Goal: Find specific page/section: Find specific page/section

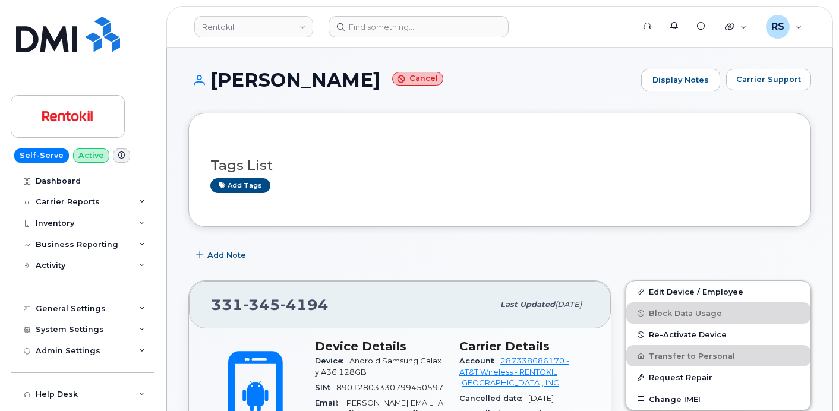
scroll to position [159, 0]
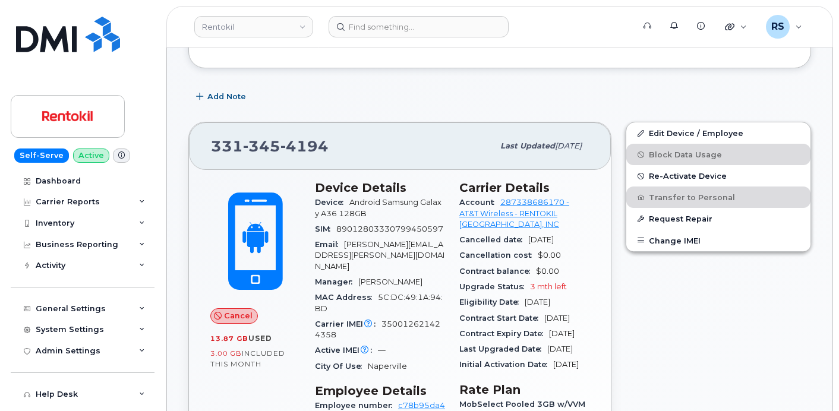
click at [7, 401] on div "Self-Serve Active Dashboard Carrier Reports Monthly Billing Data Daily Data Poo…" at bounding box center [80, 205] width 161 height 411
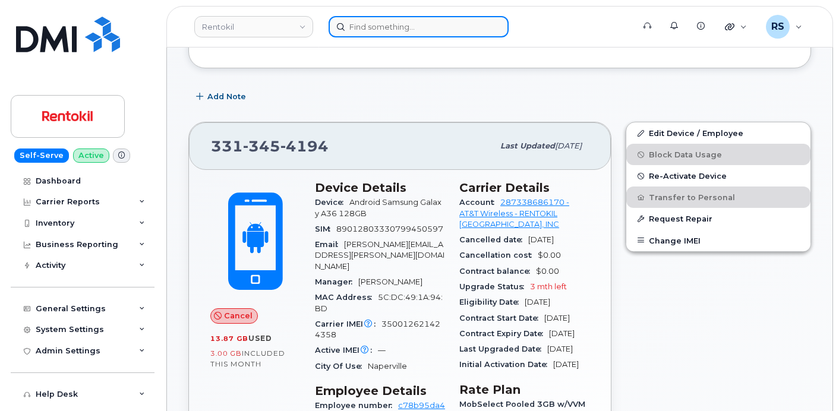
click at [382, 25] on input at bounding box center [419, 26] width 180 height 21
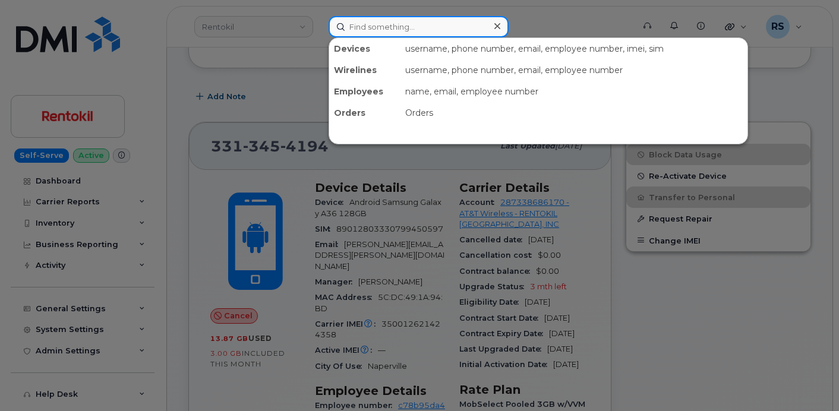
paste input "867200064537796"
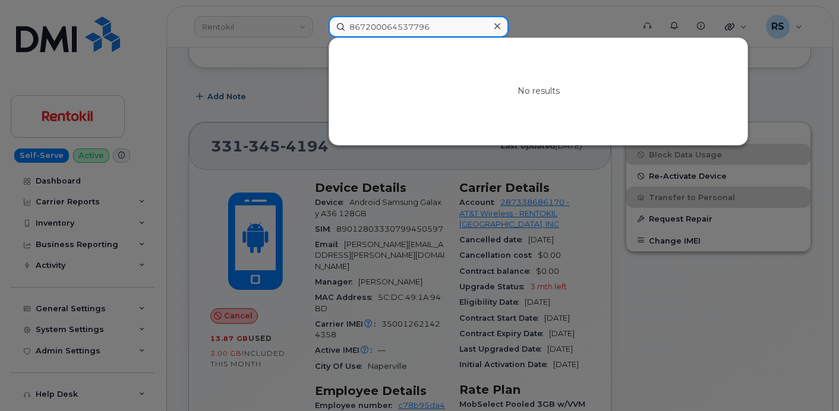
type input "867200064537796"
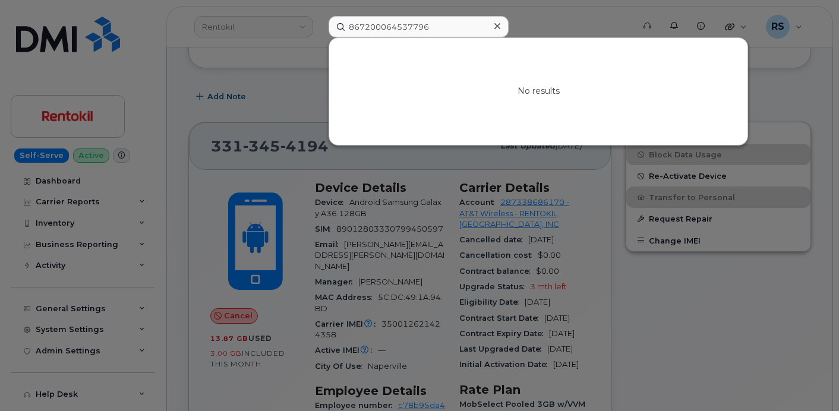
click at [443, 89] on div "No results" at bounding box center [538, 91] width 418 height 107
click at [498, 29] on icon at bounding box center [498, 26] width 6 height 10
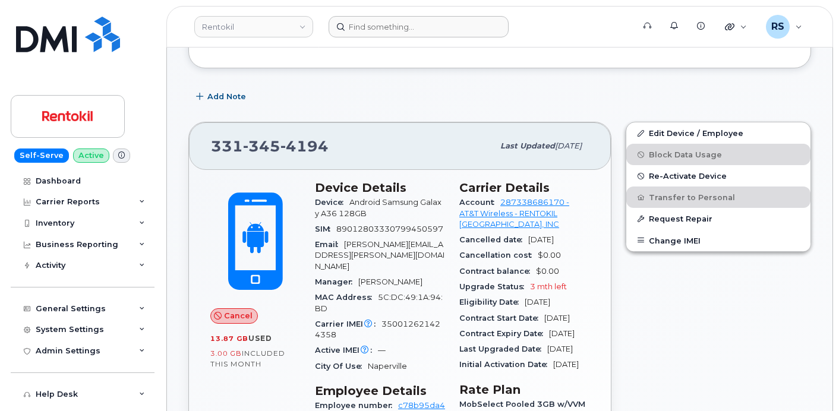
click at [564, 29] on form at bounding box center [477, 26] width 297 height 21
click at [577, 27] on form at bounding box center [477, 26] width 297 height 21
click at [478, 100] on div "Add Note" at bounding box center [499, 96] width 623 height 21
